Goal: Check status: Check status

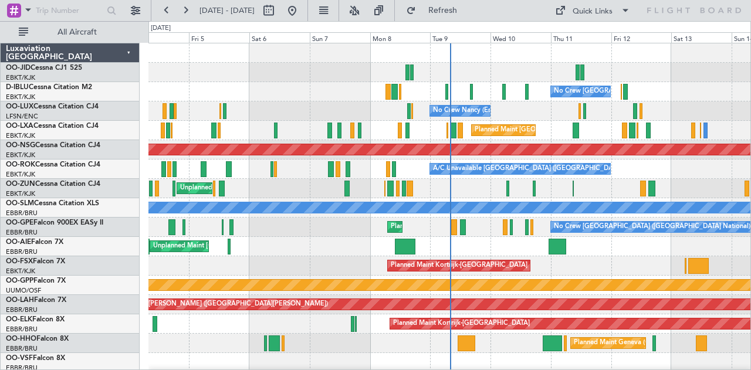
scroll to position [117, 0]
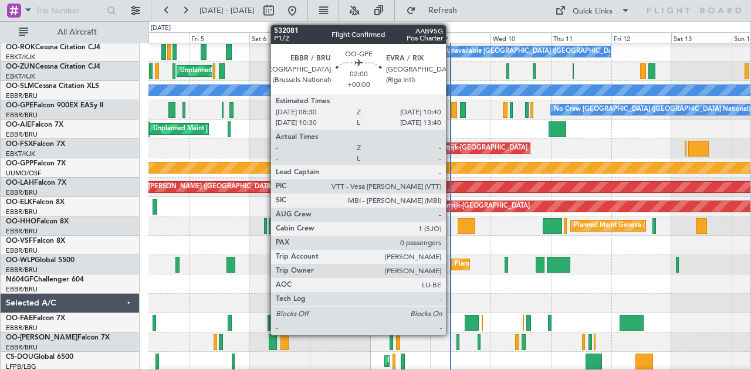
click at [447, 113] on div "No Crew [GEOGRAPHIC_DATA] ([GEOGRAPHIC_DATA] National) Planned Maint [GEOGRAPHI…" at bounding box center [449, 109] width 602 height 19
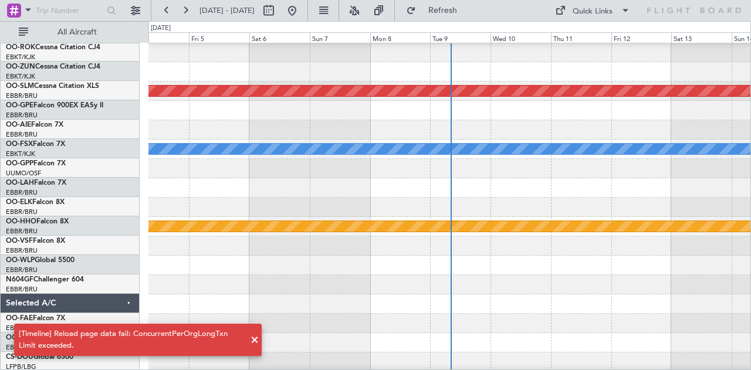
scroll to position [0, 0]
